Goal: Task Accomplishment & Management: Use online tool/utility

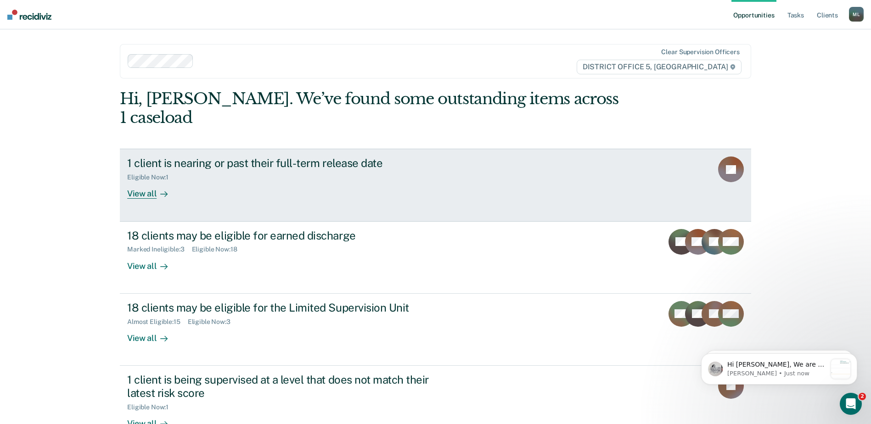
click at [314, 157] on div "1 client is nearing or past their full-term release date" at bounding box center [288, 163] width 322 height 13
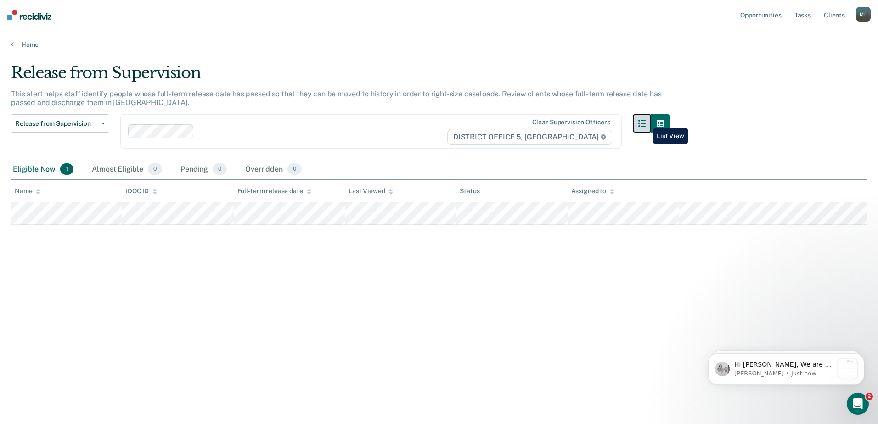
click at [646, 122] on button "button" at bounding box center [642, 123] width 18 height 18
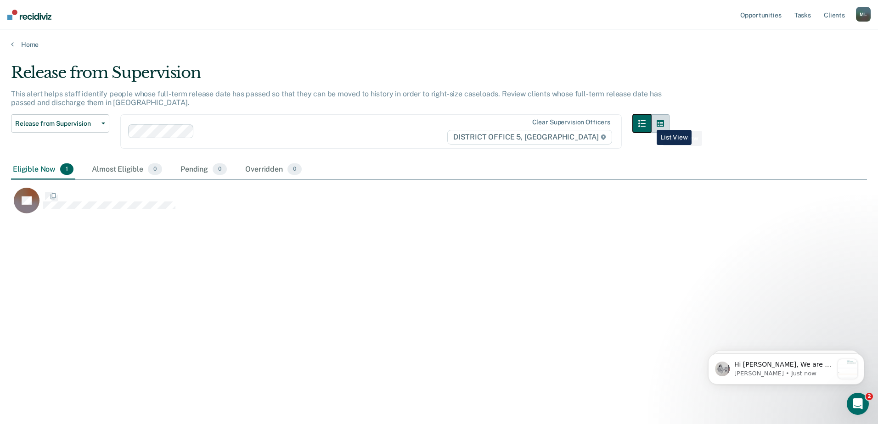
scroll to position [285, 849]
click at [658, 124] on icon "button" at bounding box center [660, 123] width 7 height 6
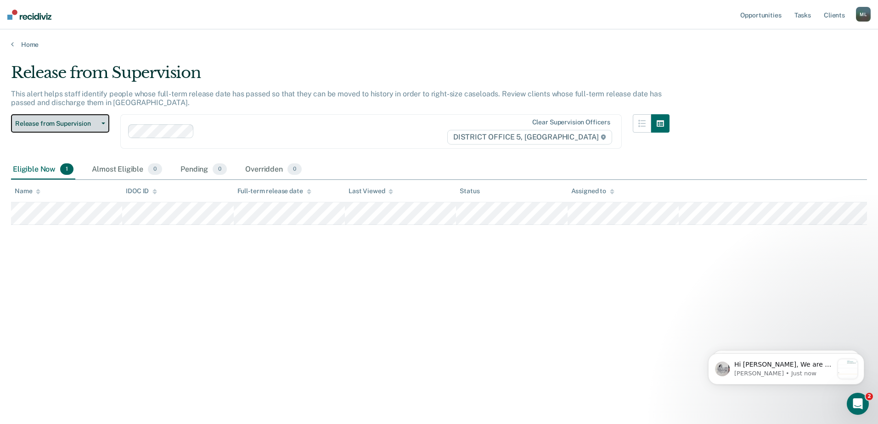
click at [105, 121] on button "Release from Supervision" at bounding box center [60, 123] width 98 height 18
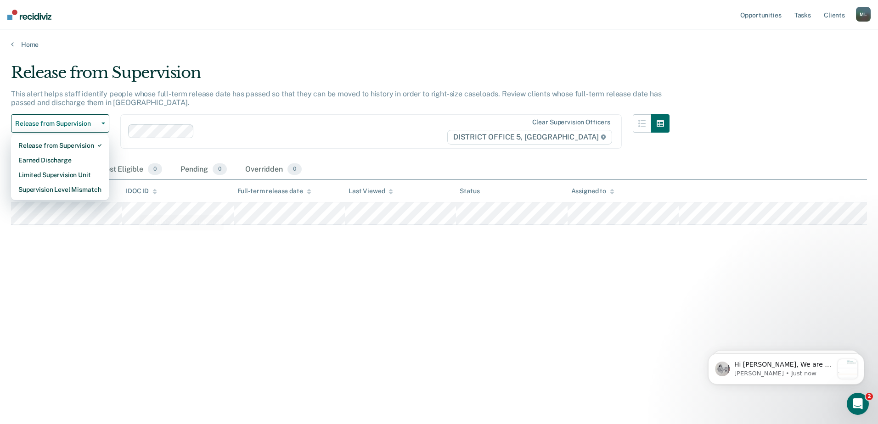
click at [413, 379] on div "Release from Supervision This alert helps staff identify people whose full-term…" at bounding box center [439, 224] width 856 height 322
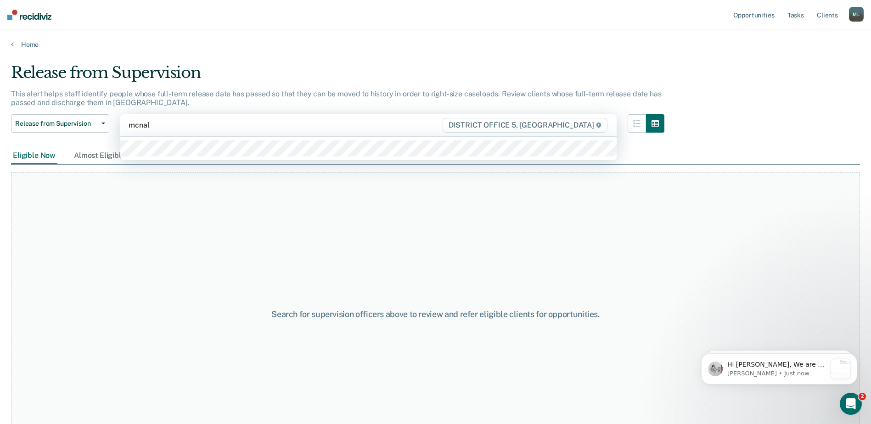
type input "[PERSON_NAME]"
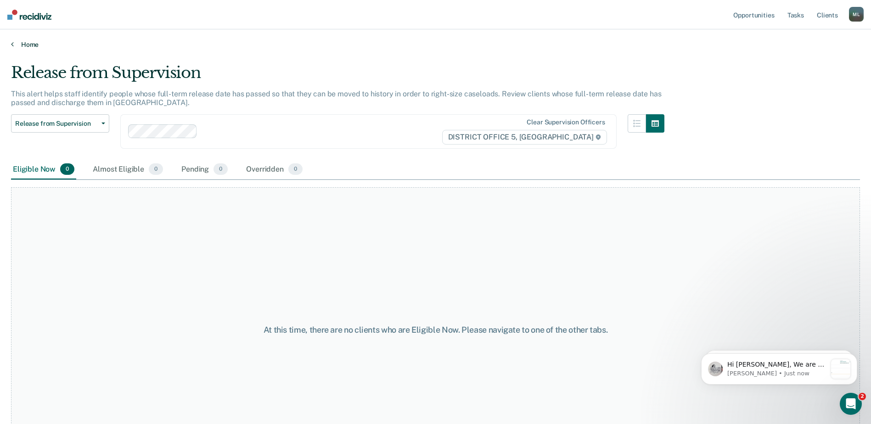
click at [17, 44] on link "Home" at bounding box center [435, 44] width 849 height 8
